Goal: Task Accomplishment & Management: Complete application form

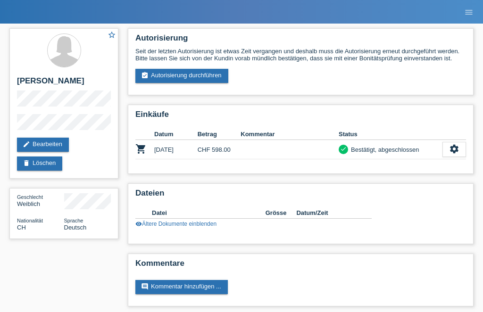
click at [465, 14] on icon "menu" at bounding box center [468, 12] width 9 height 9
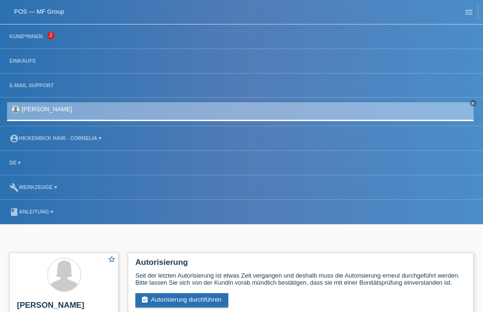
click at [57, 40] on li "Kund*innen 2" at bounding box center [241, 37] width 483 height 25
click at [50, 33] on span "2" at bounding box center [51, 36] width 8 height 8
click at [44, 31] on li "Kund*innen 2" at bounding box center [241, 37] width 483 height 25
click at [35, 38] on link "Kund*innen" at bounding box center [26, 36] width 42 height 6
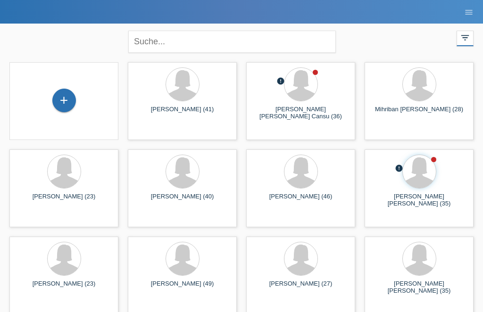
click at [68, 105] on div "+" at bounding box center [64, 100] width 23 height 16
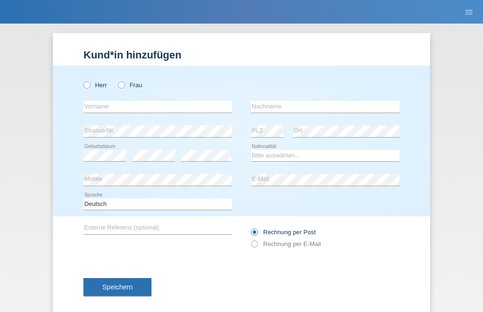
click at [132, 85] on label "Frau" at bounding box center [130, 85] width 24 height 7
click at [124, 85] on input "Frau" at bounding box center [121, 85] width 6 height 6
radio input "true"
click at [115, 107] on input "text" at bounding box center [158, 107] width 149 height 12
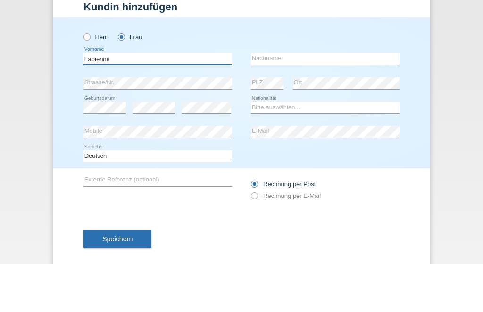
type input "Fabienne"
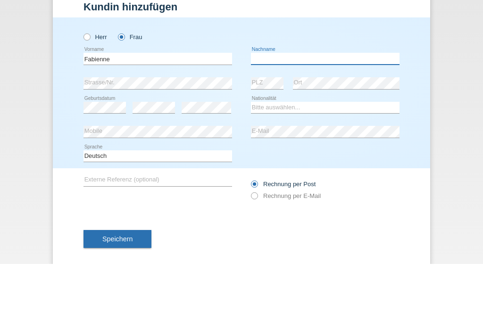
click at [286, 101] on input "text" at bounding box center [325, 107] width 149 height 12
type input "Hartmann"
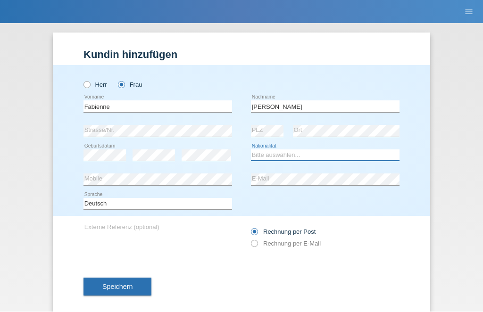
click at [287, 157] on select "Bitte auswählen... Schweiz Deutschland Liechtenstein Österreich ------------ Af…" at bounding box center [325, 155] width 149 height 11
select select "CH"
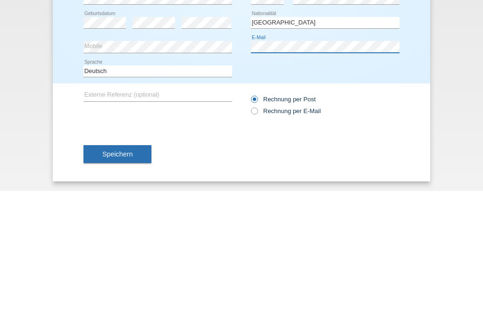
scroll to position [16, 0]
click at [250, 227] on icon at bounding box center [250, 227] width 0 height 0
click at [257, 229] on input "Rechnung per E-Mail" at bounding box center [254, 235] width 6 height 12
radio input "true"
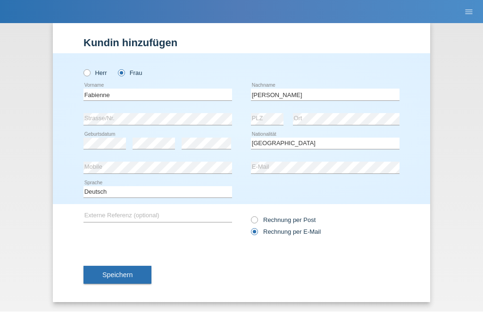
click at [132, 278] on span "Speichern" at bounding box center [117, 276] width 30 height 8
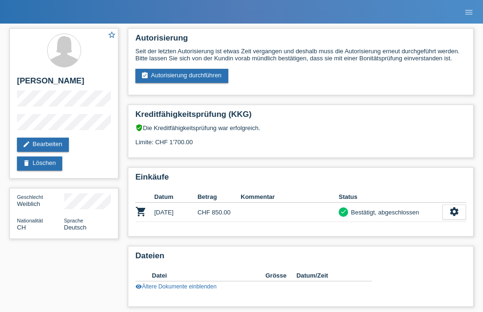
click at [195, 83] on link "assignment_turned_in Autorisierung durchführen" at bounding box center [181, 76] width 93 height 14
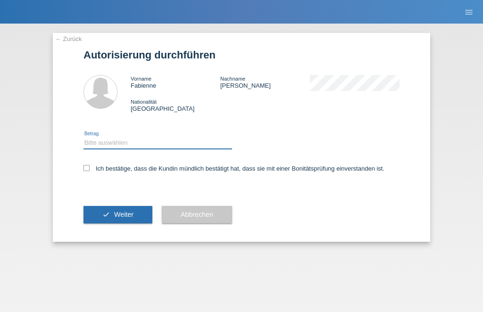
click at [187, 149] on select "Bitte auswählen CHF 1.00 - CHF 499.00 CHF 500.00 - CHF 1'999.00 CHF 2'000.00 - …" at bounding box center [158, 142] width 149 height 11
select select "2"
click at [90, 168] on label "Ich bestätige, dass die Kundin mündlich bestätigt hat, dass sie mit einer Bonit…" at bounding box center [234, 168] width 301 height 7
click at [90, 168] on input "Ich bestätige, dass die Kundin mündlich bestätigt hat, dass sie mit einer Bonit…" at bounding box center [87, 168] width 6 height 6
checkbox input "true"
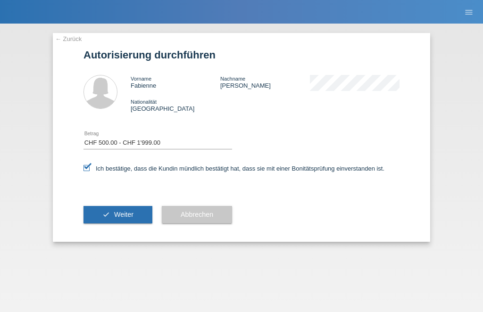
click at [136, 212] on button "check Weiter" at bounding box center [118, 215] width 69 height 18
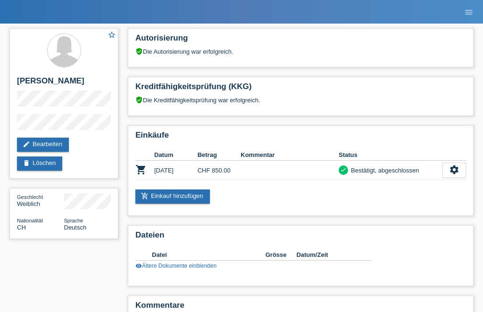
click at [173, 200] on link "add_shopping_cart Einkauf hinzufügen" at bounding box center [172, 197] width 75 height 14
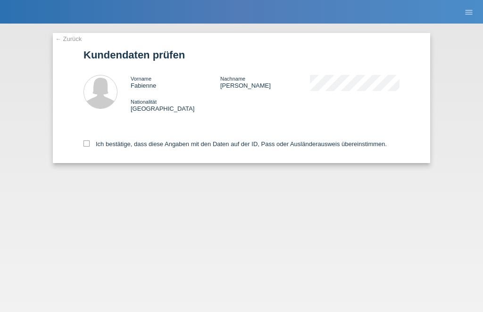
click at [93, 144] on label "Ich bestätige, dass diese Angaben mit den Daten auf der ID, Pass oder Ausländer…" at bounding box center [235, 144] width 303 height 7
click at [90, 144] on input "Ich bestätige, dass diese Angaben mit den Daten auf der ID, Pass oder Ausländer…" at bounding box center [87, 144] width 6 height 6
checkbox input "true"
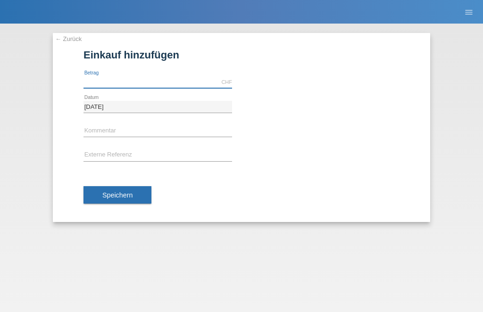
click at [161, 77] on input "text" at bounding box center [158, 82] width 149 height 12
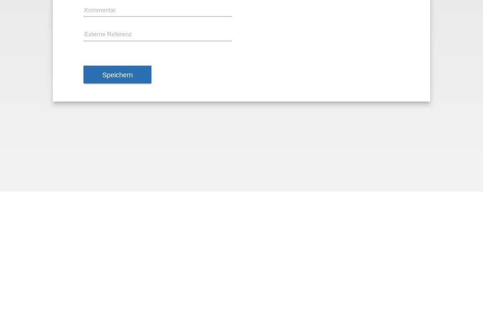
type input "559.50"
click at [120, 192] on span "Speichern" at bounding box center [117, 196] width 30 height 8
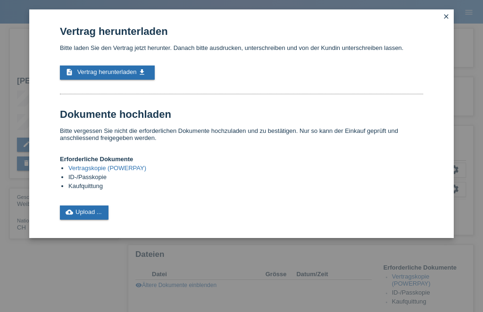
click at [132, 71] on link "description Vertrag herunterladen get_app" at bounding box center [107, 73] width 95 height 14
